Goal: Navigation & Orientation: Find specific page/section

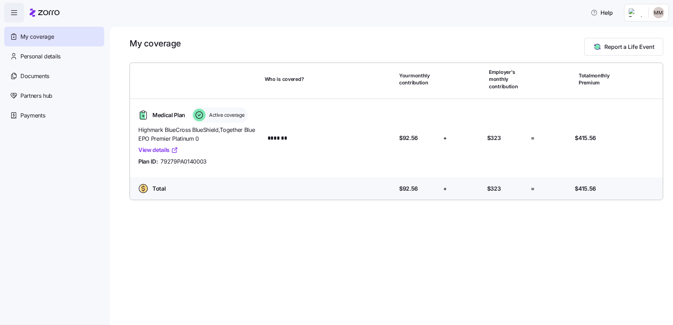
click at [163, 148] on link "View details" at bounding box center [158, 150] width 40 height 9
click at [243, 131] on span "Highmark BlueCross BlueShield , Together Blue EPO Premier Platinum 0" at bounding box center [198, 135] width 121 height 18
click at [160, 116] on span "Medical Plan" at bounding box center [168, 115] width 33 height 9
click at [586, 184] on span "$415.56" at bounding box center [585, 188] width 21 height 9
drag, startPoint x: 153, startPoint y: 114, endPoint x: 152, endPoint y: 127, distance: 12.4
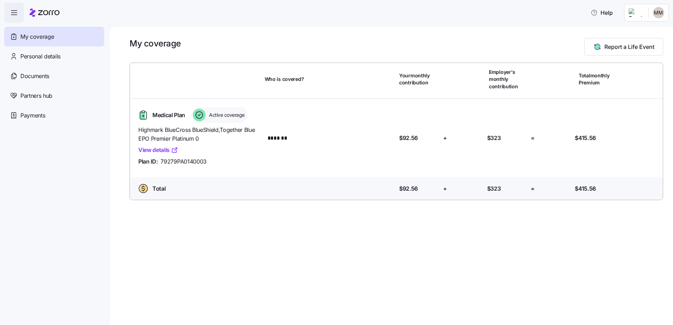
click at [153, 116] on span "Medical Plan" at bounding box center [168, 115] width 33 height 9
click at [146, 165] on span "Plan ID:" at bounding box center [147, 161] width 19 height 9
click at [152, 191] on span "Total" at bounding box center [158, 188] width 13 height 9
click at [36, 55] on span "Personal details" at bounding box center [40, 56] width 40 height 9
click at [31, 76] on span "Documents" at bounding box center [34, 76] width 29 height 9
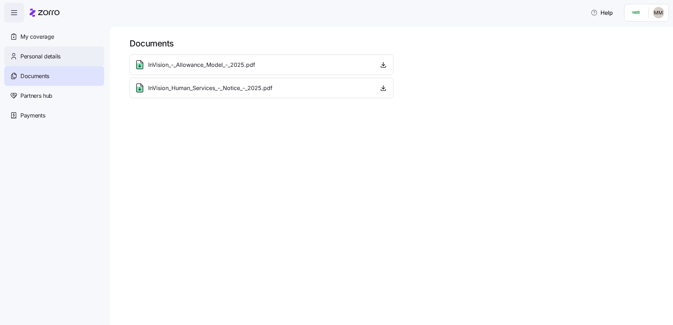
click at [37, 52] on span "Personal details" at bounding box center [40, 56] width 40 height 9
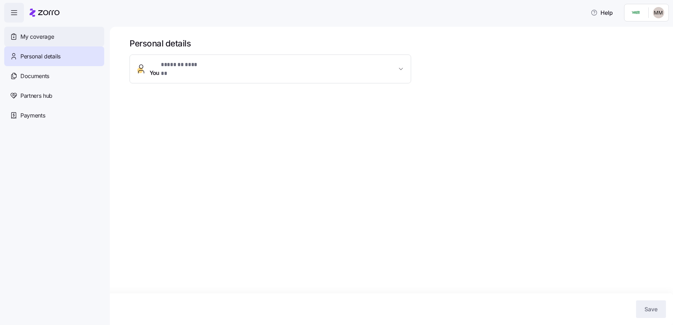
click at [38, 36] on span "My coverage" at bounding box center [36, 36] width 33 height 9
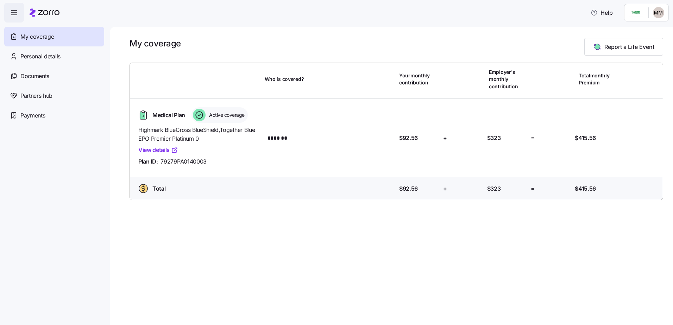
click at [15, 10] on icon "button" at bounding box center [14, 12] width 8 height 8
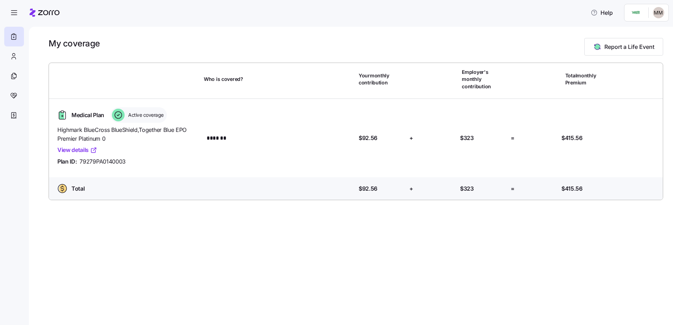
click at [329, 243] on div "My coverage Report a Life Event Who is covered? Your monthly contribution Emplo…" at bounding box center [351, 176] width 644 height 298
click at [634, 11] on html "Help My coverage Report a Life Event Who is covered? Your monthly contribution …" at bounding box center [336, 160] width 673 height 321
click at [653, 33] on div "My settings" at bounding box center [644, 32] width 37 height 8
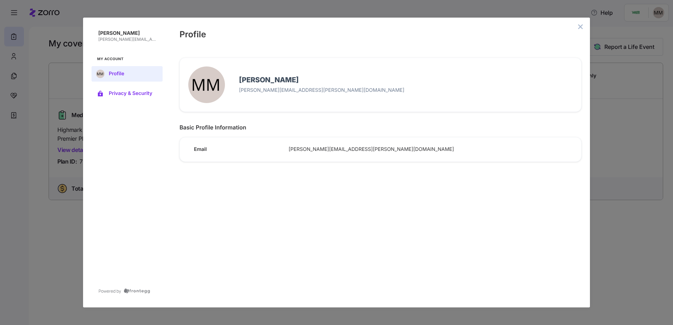
click at [103, 91] on button "Privacy & Security" at bounding box center [126, 93] width 71 height 15
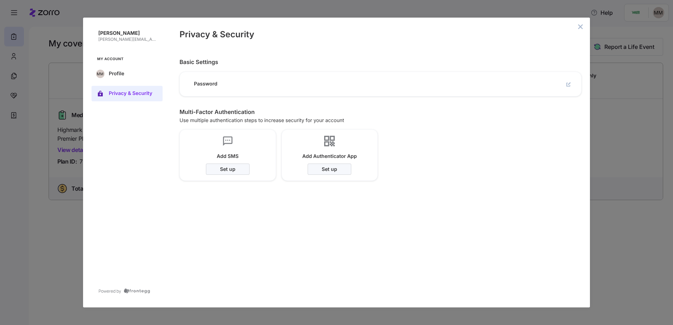
click at [585, 28] on button "close admin-box" at bounding box center [580, 27] width 10 height 10
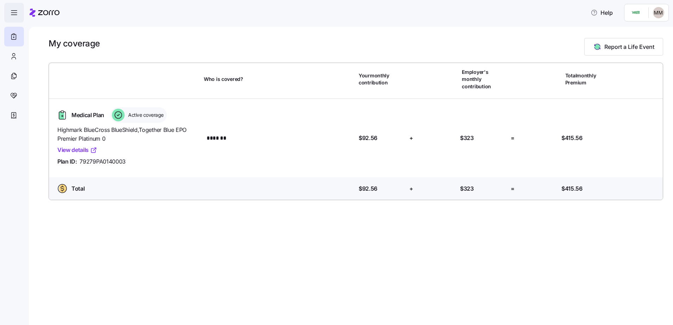
click at [17, 18] on span "button" at bounding box center [14, 12] width 19 height 19
